Goal: Check status: Check status

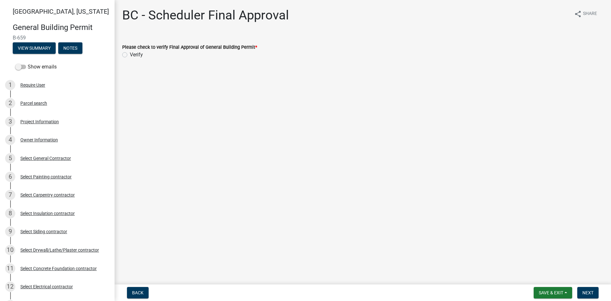
click at [130, 54] on label "Verify" at bounding box center [136, 55] width 13 height 8
click at [130, 54] on input "Verify" at bounding box center [132, 53] width 4 height 4
radio input "true"
click at [587, 293] on span "Next" at bounding box center [587, 292] width 11 height 5
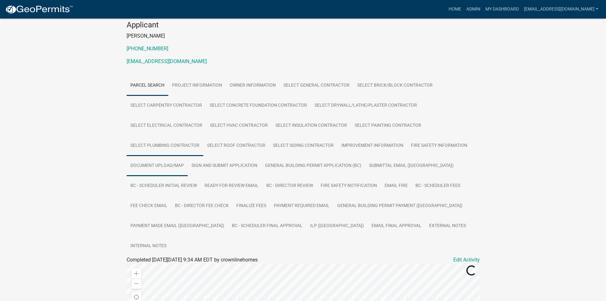
click at [167, 166] on link "Document Upload/Map" at bounding box center [157, 166] width 61 height 20
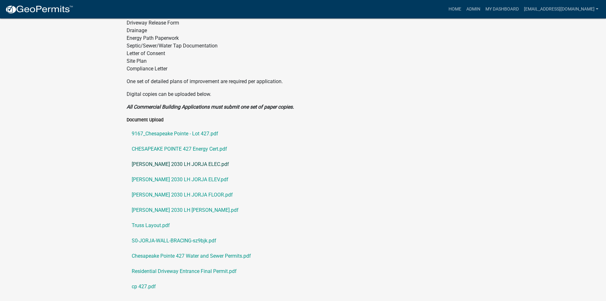
scroll to position [363, 0]
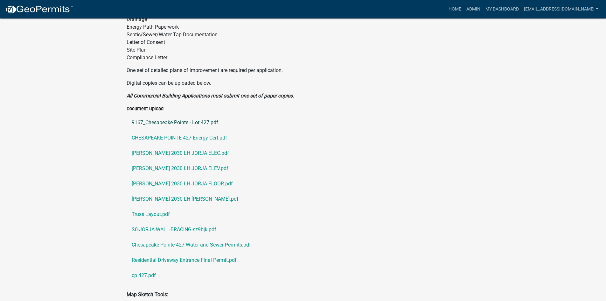
click at [188, 115] on link "9167_Chesapeake Pointe - Lot 427.pdf" at bounding box center [303, 122] width 353 height 15
click at [163, 130] on link "CHESAPEAKE POINTE 427 Energy Cert.pdf" at bounding box center [303, 137] width 353 height 15
click at [191, 145] on link "[PERSON_NAME] 2030 LH JORJA ELEC.pdf" at bounding box center [303, 152] width 353 height 15
click at [179, 161] on link "[PERSON_NAME] 2030 LH JORJA ELEV.pdf" at bounding box center [303, 168] width 353 height 15
click at [202, 176] on link "[PERSON_NAME] 2030 LH JORJA FLOOR.pdf" at bounding box center [303, 183] width 353 height 15
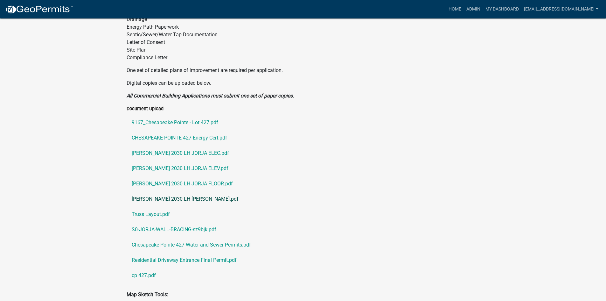
click at [201, 191] on link "[PERSON_NAME] 2030 LH [PERSON_NAME].pdf" at bounding box center [303, 198] width 353 height 15
click at [150, 207] on link "Truss Layout.pdf" at bounding box center [303, 214] width 353 height 15
click at [197, 222] on link "S0-JORJA-WALL-BRACING-sz9bjk.pdf" at bounding box center [303, 229] width 353 height 15
click at [186, 237] on link "Chesapeake Pointe 427 Water and Sewer Permits.pdf" at bounding box center [303, 244] width 353 height 15
click at [173, 252] on link "Residential Driveway Entrance Final Permit.pdf" at bounding box center [303, 259] width 353 height 15
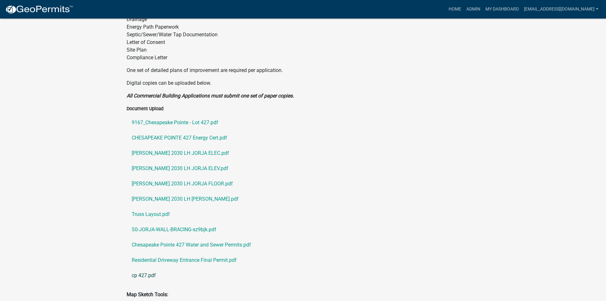
click at [148, 268] on link "cp 427.pdf" at bounding box center [303, 275] width 353 height 15
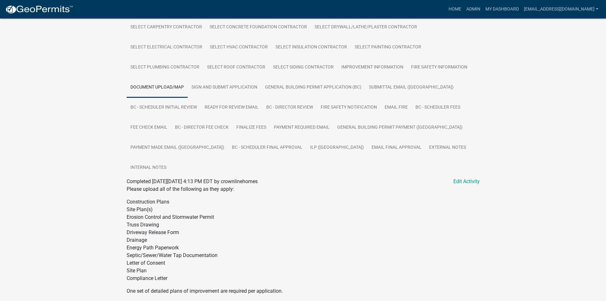
scroll to position [140, 0]
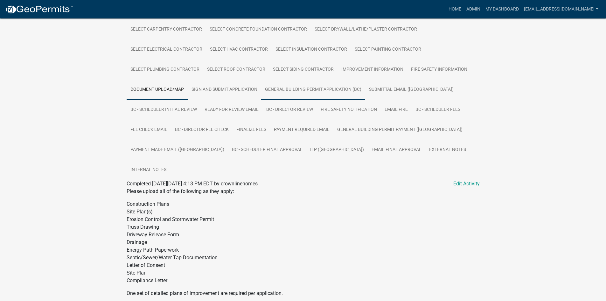
drag, startPoint x: 305, startPoint y: 91, endPoint x: 294, endPoint y: 99, distance: 13.5
click at [305, 91] on link "General Building Permit Application (BC)" at bounding box center [313, 90] width 104 height 20
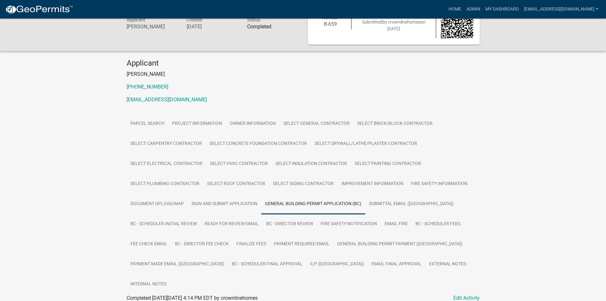
scroll to position [41, 0]
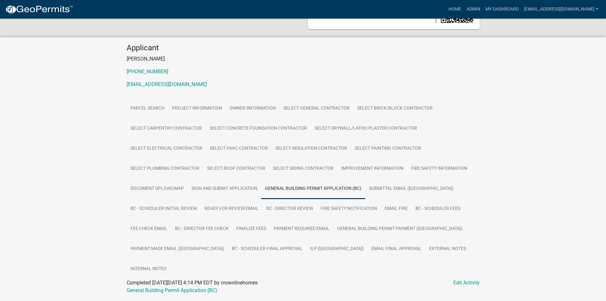
click at [189, 294] on div at bounding box center [303, 298] width 353 height 8
click at [192, 287] on link "General Building Permit Application (BC)" at bounding box center [172, 290] width 91 height 6
click at [307, 248] on link "ILP ([GEOGRAPHIC_DATA])" at bounding box center [337, 249] width 61 height 20
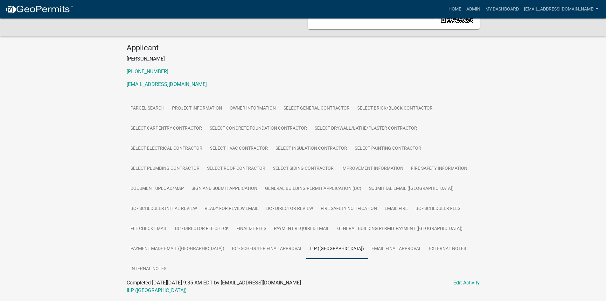
click at [157, 286] on div "ILP ([GEOGRAPHIC_DATA])" at bounding box center [303, 290] width 363 height 8
click at [132, 287] on link "ILP ([GEOGRAPHIC_DATA])" at bounding box center [157, 290] width 60 height 6
click at [189, 108] on link "Project Information" at bounding box center [197, 108] width 58 height 20
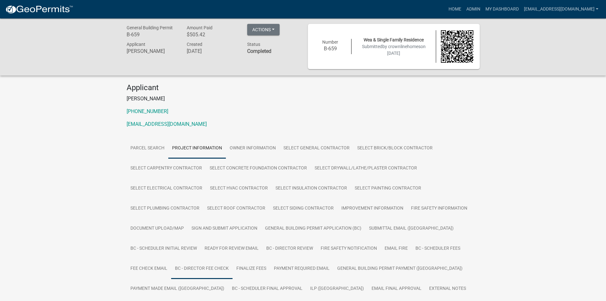
scroll to position [0, 0]
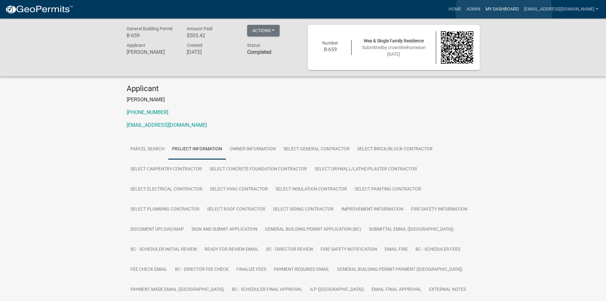
click at [504, 12] on link "My Dashboard" at bounding box center [502, 9] width 39 height 12
